Goal: Communication & Community: Share content

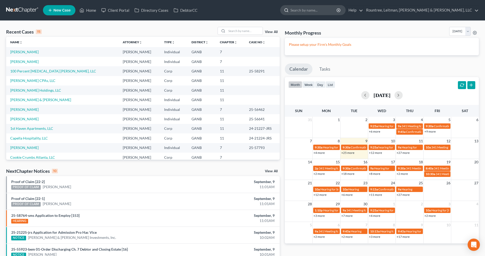
click at [337, 12] on input "search" at bounding box center [313, 9] width 47 height 9
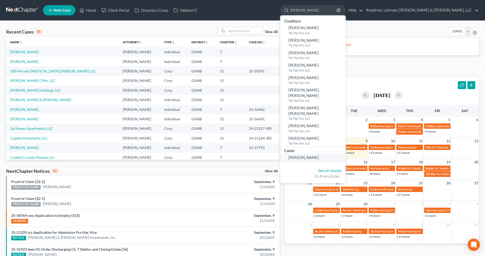
type input "[PERSON_NAME]"
click at [319, 155] on span "[PERSON_NAME]" at bounding box center [303, 157] width 30 height 5
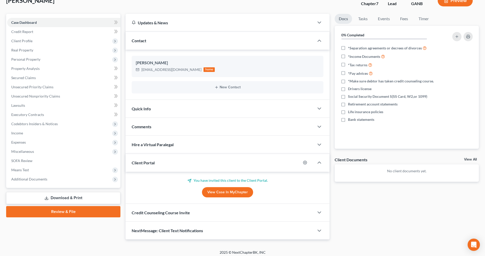
scroll to position [38, 0]
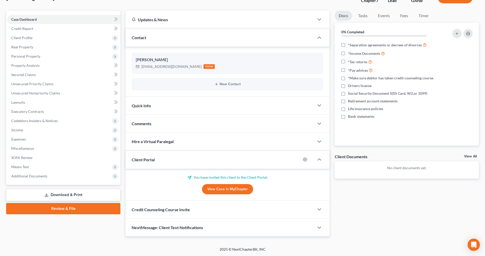
click at [305, 210] on div "Credit Counseling Course Invite" at bounding box center [219, 209] width 189 height 18
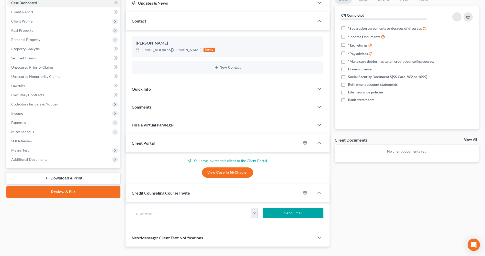
scroll to position [65, 0]
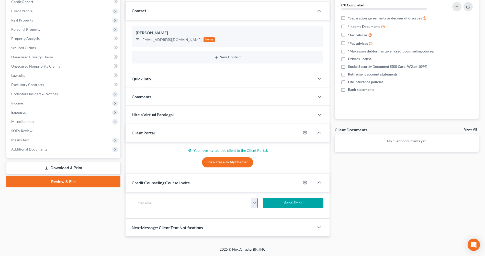
click at [251, 206] on button "button" at bounding box center [254, 203] width 6 height 10
drag, startPoint x: 262, startPoint y: 215, endPoint x: 265, endPoint y: 216, distance: 3.2
click at [262, 215] on link "[EMAIL_ADDRESS][DOMAIN_NAME]" at bounding box center [286, 214] width 70 height 9
type input "[EMAIL_ADDRESS][DOMAIN_NAME]"
click at [290, 203] on button "Send Email" at bounding box center [293, 203] width 61 height 10
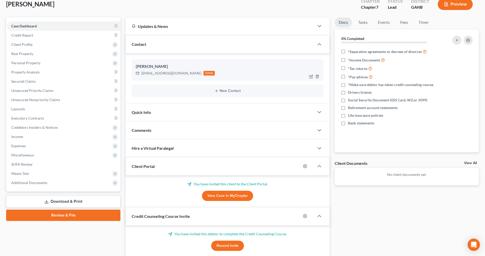
scroll to position [0, 0]
